Goal: Task Accomplishment & Management: Use online tool/utility

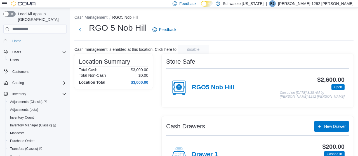
scroll to position [51, 0]
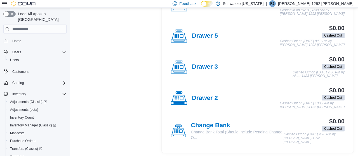
click at [198, 126] on h4 "Change Bank" at bounding box center [237, 125] width 93 height 7
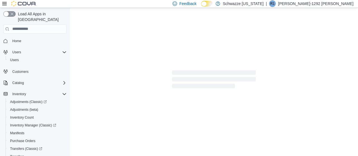
scroll to position [1, 0]
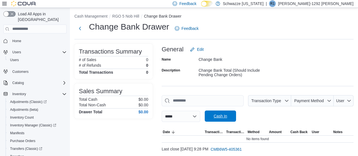
click at [216, 116] on button "Cash In" at bounding box center [220, 116] width 31 height 11
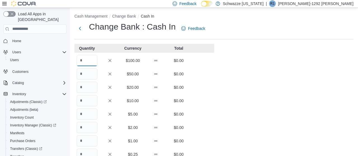
click at [85, 59] on input "Quantity" at bounding box center [87, 60] width 21 height 11
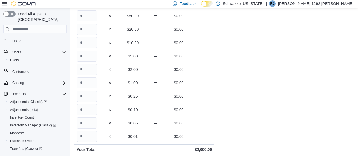
scroll to position [143, 0]
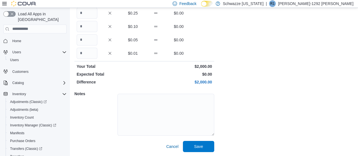
type input "**"
click at [189, 153] on div "Cash Management Change Bank Cash In Change Bank : Cash In Feedback Quantity Cur…" at bounding box center [214, 11] width 288 height 292
click at [197, 143] on span "Save" at bounding box center [198, 146] width 25 height 11
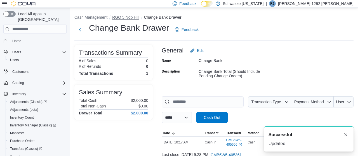
click at [128, 18] on button "RGO 5 Nob Hill" at bounding box center [125, 17] width 27 height 4
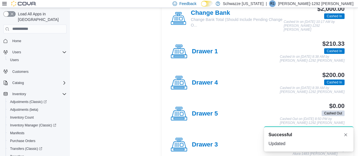
scroll to position [131, 0]
